Goal: Obtain resource: Obtain resource

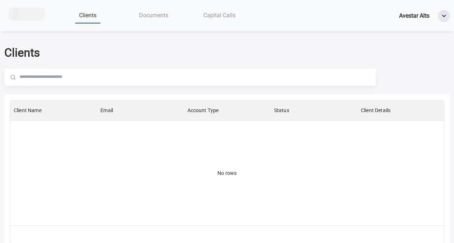
scroll to position [120, 428]
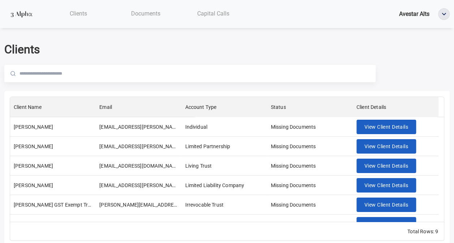
click at [146, 6] on div "Clients Documents Capital Calls Avestar Alts" at bounding box center [227, 14] width 454 height 17
click at [144, 13] on span "Documents" at bounding box center [145, 13] width 29 height 7
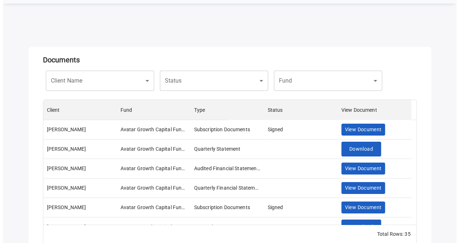
scroll to position [36, 0]
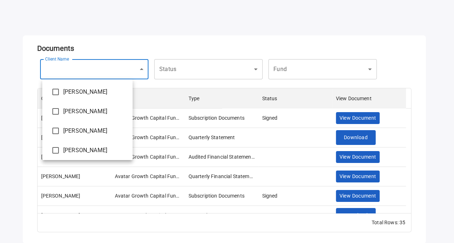
click at [110, 78] on body "Clients Documents Capital Calls Avestar Alts Documents Client Name ​ Client Nam…" at bounding box center [227, 85] width 454 height 243
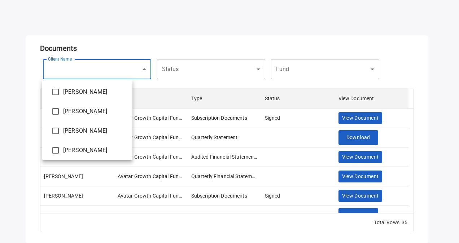
type input "**********"
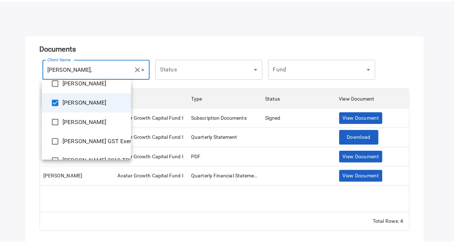
scroll to position [0, 0]
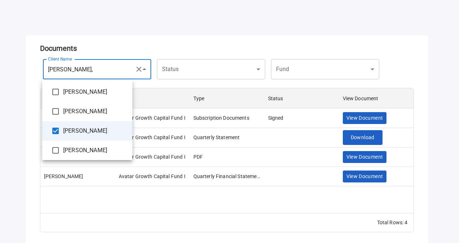
click at [183, 35] on div at bounding box center [229, 121] width 459 height 243
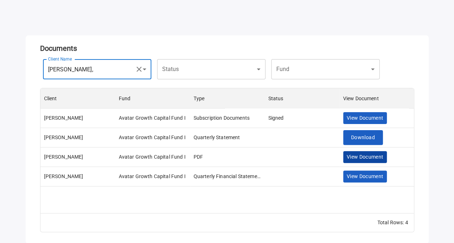
scroll to position [37, 0]
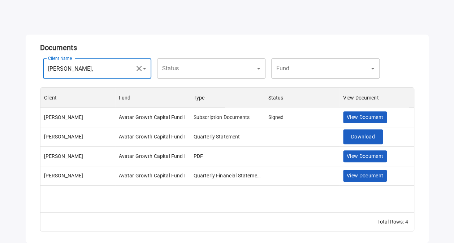
click at [324, 61] on body "**********" at bounding box center [227, 84] width 454 height 243
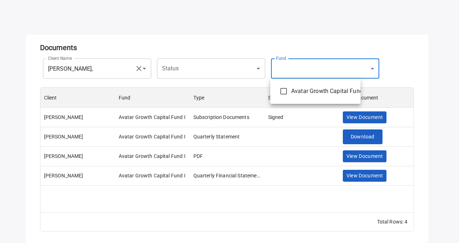
click at [324, 61] on div at bounding box center [229, 121] width 459 height 243
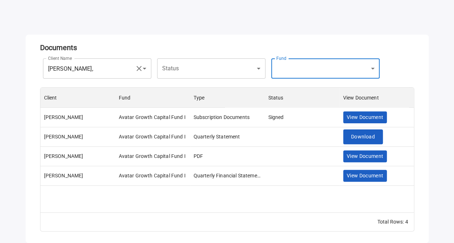
click at [199, 67] on body "**********" at bounding box center [227, 84] width 454 height 243
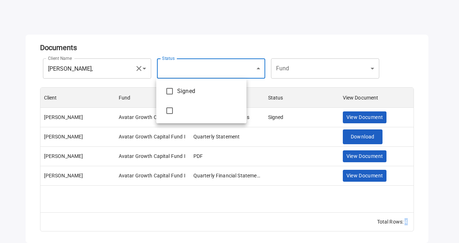
click at [199, 66] on div at bounding box center [229, 121] width 459 height 243
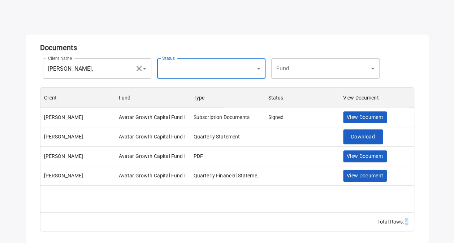
click at [130, 66] on body "**********" at bounding box center [227, 84] width 454 height 243
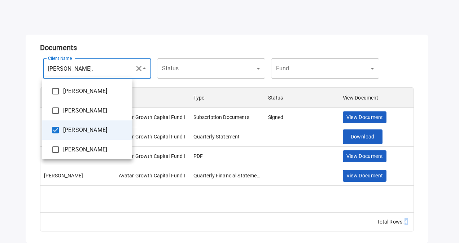
click at [244, 81] on div at bounding box center [229, 121] width 459 height 243
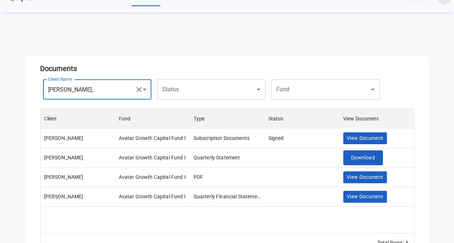
scroll to position [0, 0]
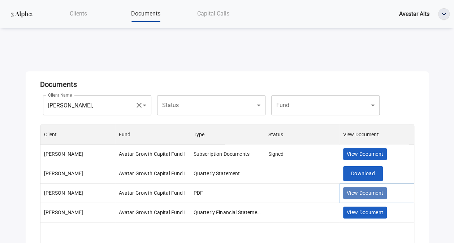
click at [367, 194] on span "View Document" at bounding box center [365, 193] width 37 height 9
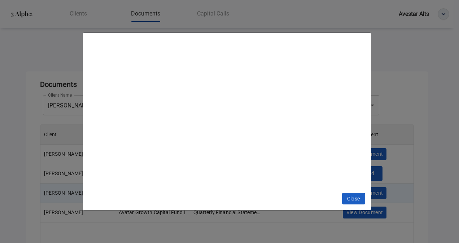
click at [390, 134] on div "Subscription documents will be sent from [EMAIL_ADDRESS][DOMAIN_NAME]. Close" at bounding box center [229, 121] width 459 height 243
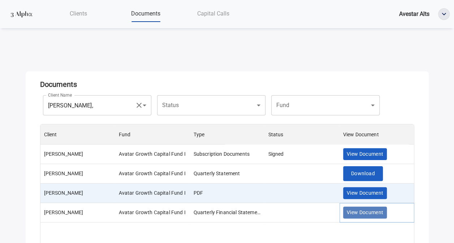
click at [362, 213] on span "View Document" at bounding box center [365, 212] width 37 height 9
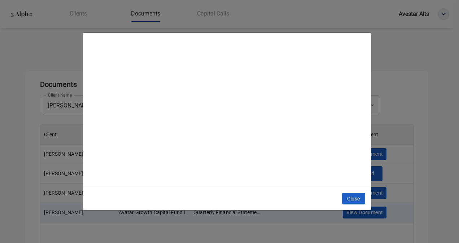
click at [454, 66] on div "Subscription documents will be sent from [EMAIL_ADDRESS][DOMAIN_NAME]. Close" at bounding box center [229, 121] width 459 height 243
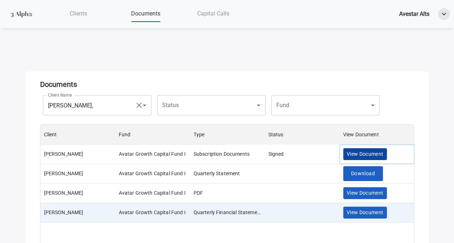
click at [355, 157] on span "View Document" at bounding box center [365, 154] width 37 height 9
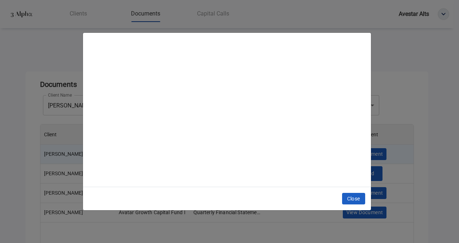
click at [420, 70] on div "Subscription documents will be sent from [EMAIL_ADDRESS][DOMAIN_NAME]. Close" at bounding box center [229, 121] width 459 height 243
